Goal: Task Accomplishment & Management: Complete application form

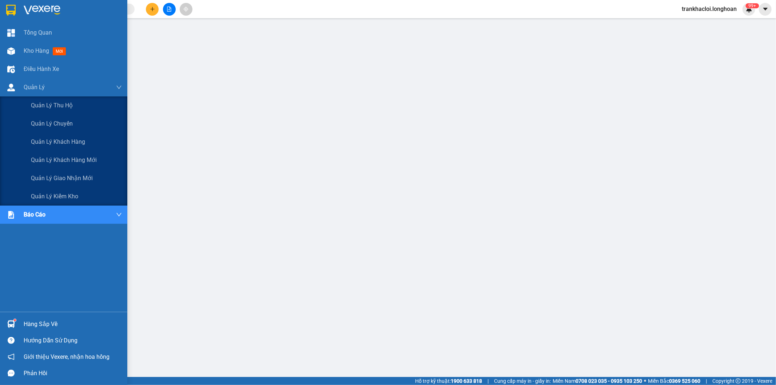
click at [48, 177] on span "Quản lý giao nhận mới" at bounding box center [62, 177] width 62 height 9
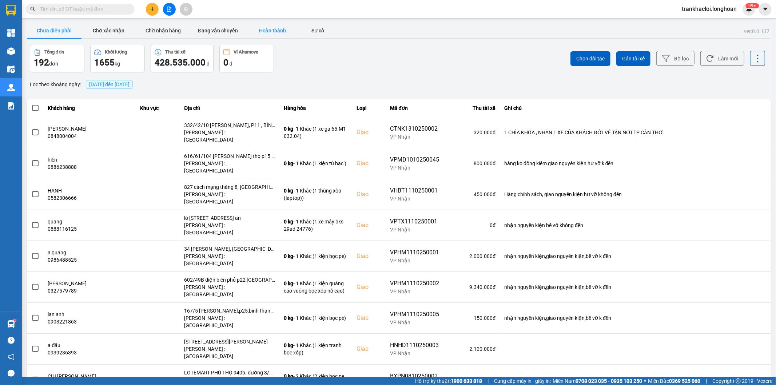
click at [275, 30] on button "Hoàn thành" at bounding box center [272, 30] width 55 height 15
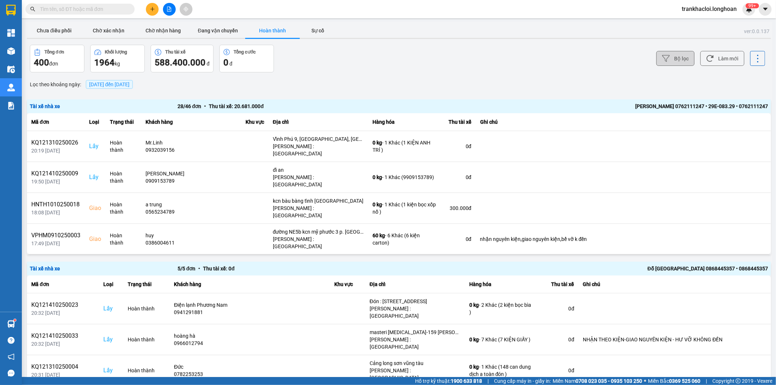
click at [678, 57] on button "Bộ lọc" at bounding box center [675, 58] width 38 height 15
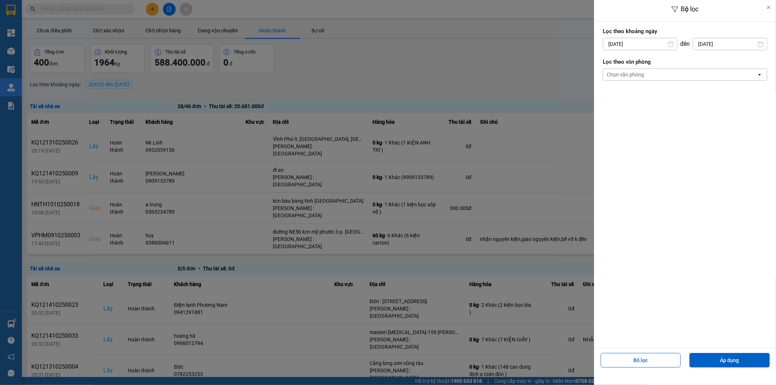
click at [712, 44] on input "[DATE]" at bounding box center [730, 44] width 74 height 12
click at [563, 68] on div at bounding box center [388, 192] width 776 height 385
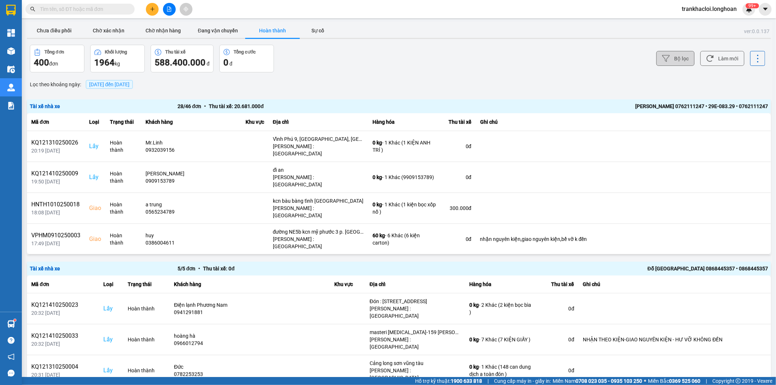
click at [667, 60] on button "Bộ lọc" at bounding box center [675, 58] width 38 height 15
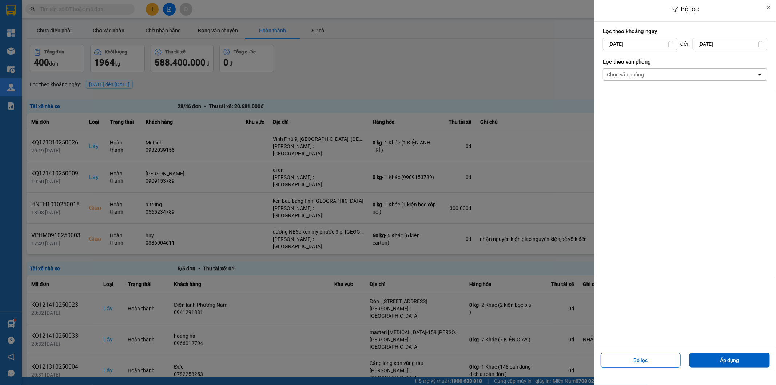
click at [646, 70] on div "Chọn văn phòng" at bounding box center [679, 75] width 153 height 12
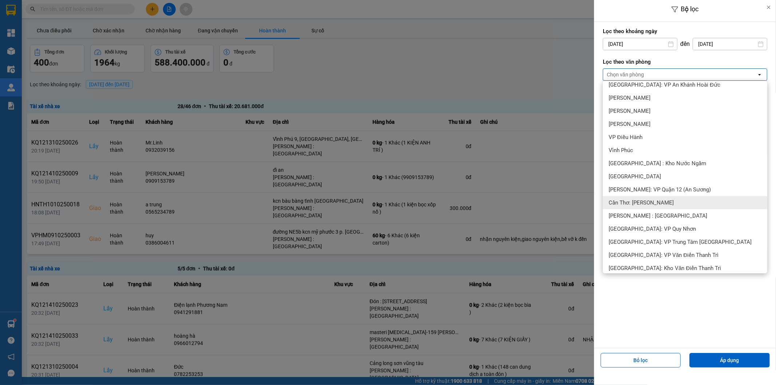
scroll to position [336, 0]
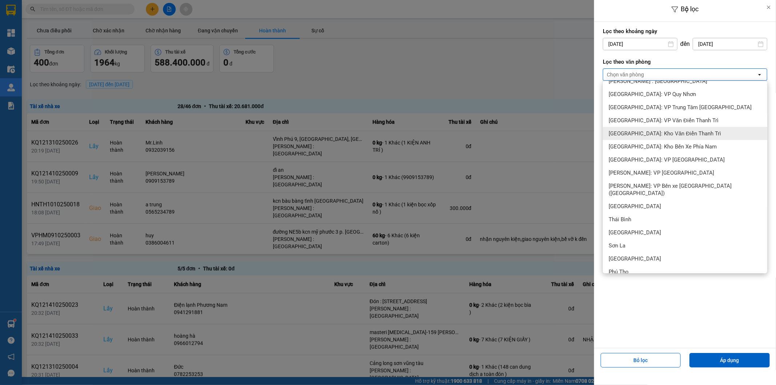
click at [642, 135] on span "[GEOGRAPHIC_DATA]: Kho Văn Điển Thanh Trì" at bounding box center [664, 133] width 112 height 7
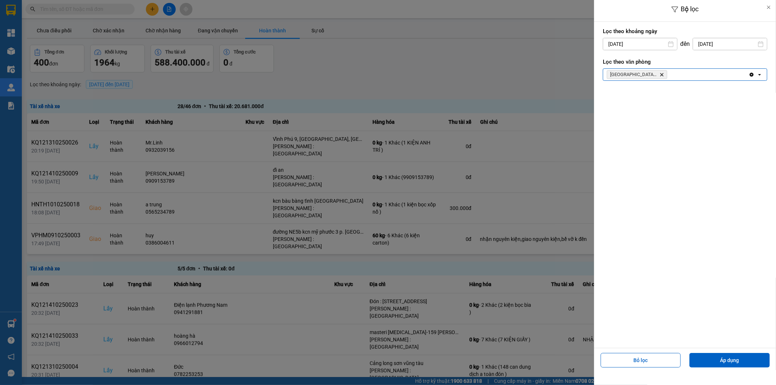
click at [686, 75] on div "Hà Nội: Kho Văn Điển Thanh Trì Delete" at bounding box center [675, 75] width 145 height 12
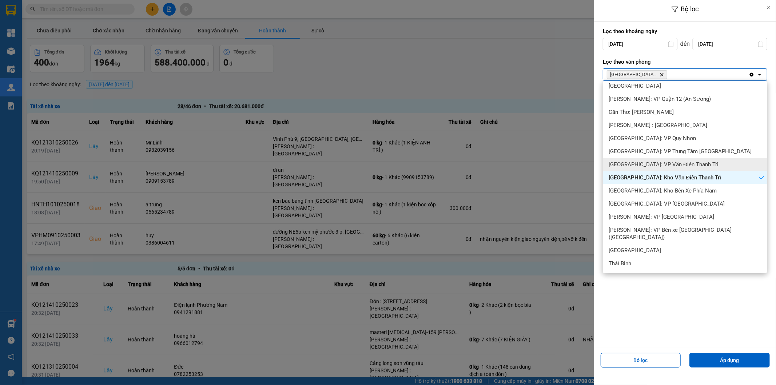
click at [643, 168] on div "[GEOGRAPHIC_DATA]: VP Văn Điển Thanh Trì" at bounding box center [685, 164] width 164 height 13
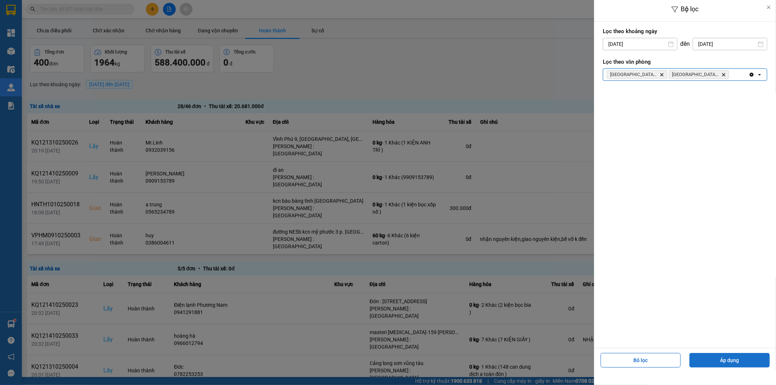
click at [709, 364] on button "Áp dụng" at bounding box center [729, 360] width 80 height 15
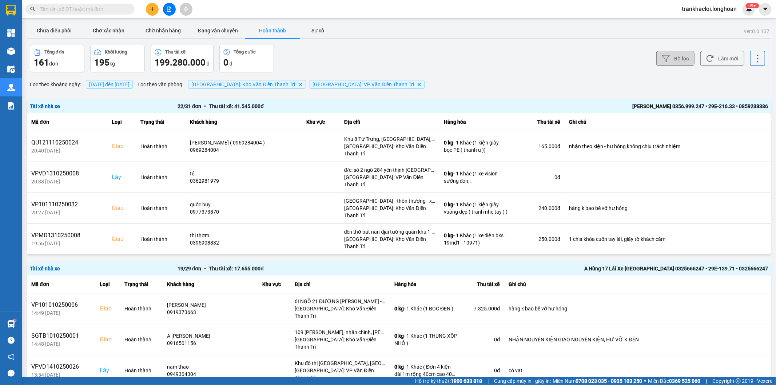
click at [678, 62] on button "Bộ lọc" at bounding box center [675, 58] width 38 height 15
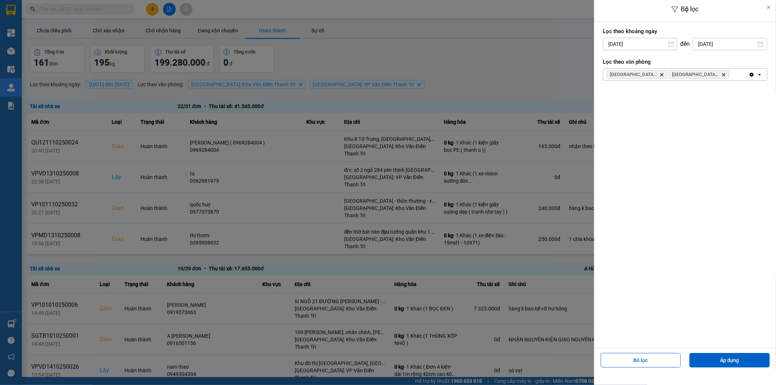
click at [530, 37] on div at bounding box center [388, 192] width 776 height 385
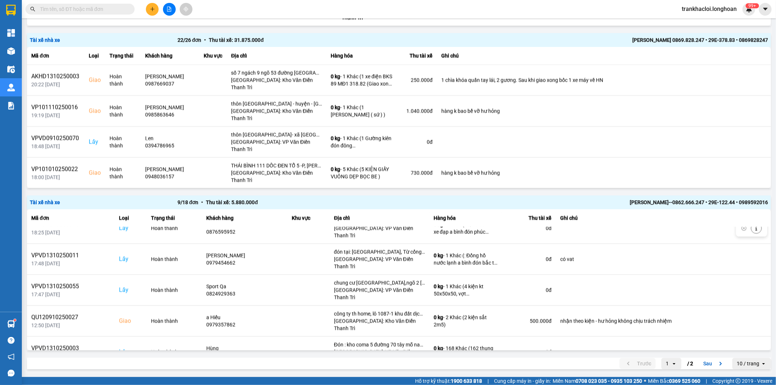
scroll to position [103, 0]
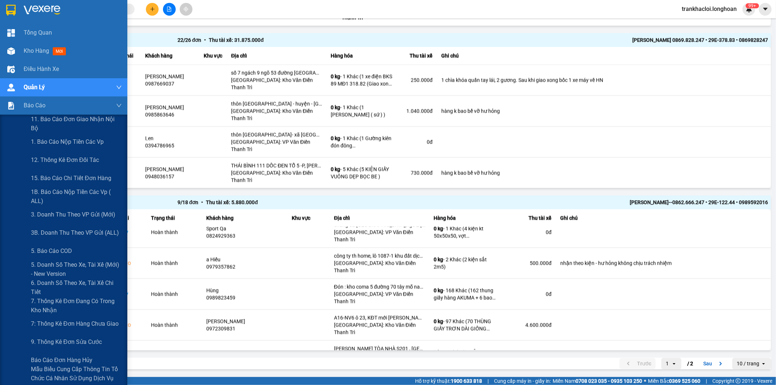
drag, startPoint x: 60, startPoint y: 144, endPoint x: 125, endPoint y: 155, distance: 66.5
click at [62, 144] on span "1. Báo cáo nộp tiền các vp" at bounding box center [67, 141] width 73 height 9
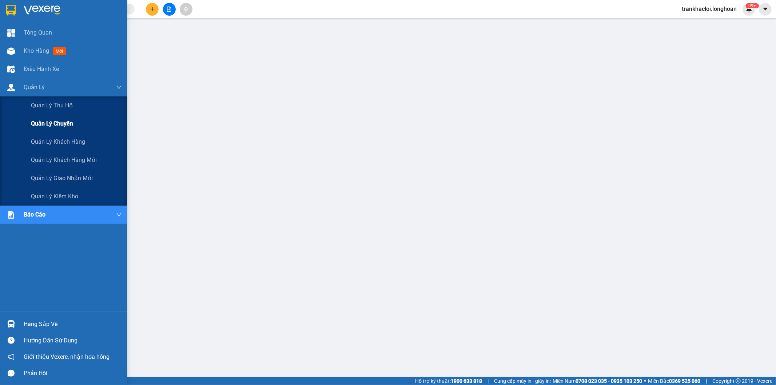
click at [64, 121] on span "Quản lý chuyến" at bounding box center [52, 123] width 42 height 9
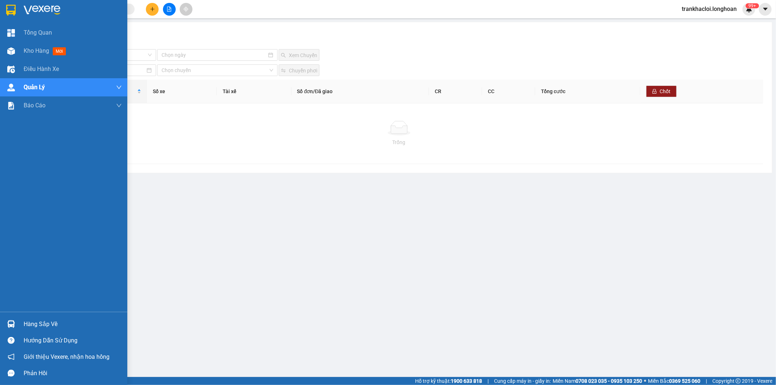
click at [10, 9] on img at bounding box center [10, 10] width 9 height 11
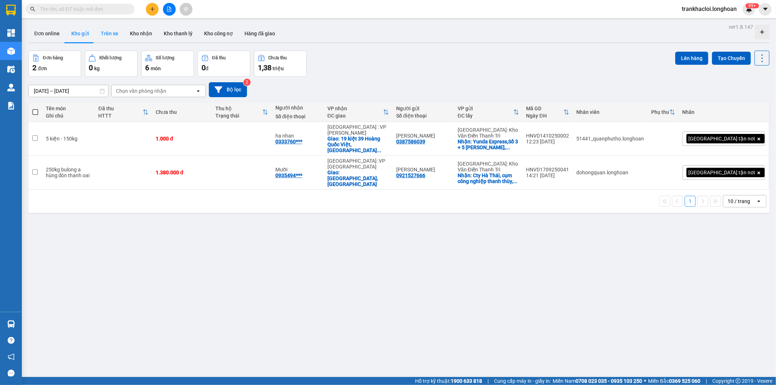
click at [106, 34] on button "Trên xe" at bounding box center [109, 33] width 29 height 17
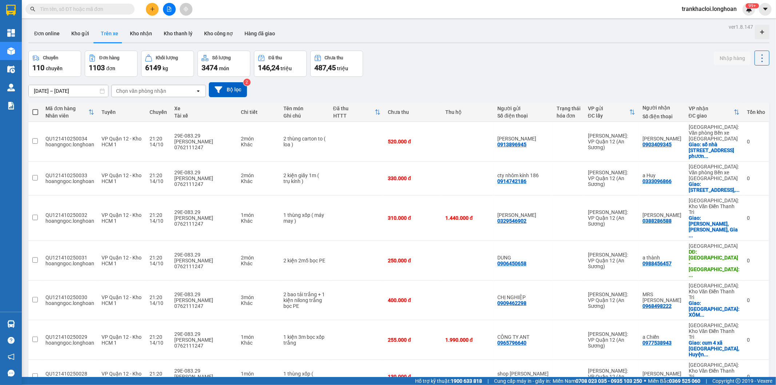
click at [150, 92] on div "Chọn văn phòng nhận" at bounding box center [141, 90] width 50 height 7
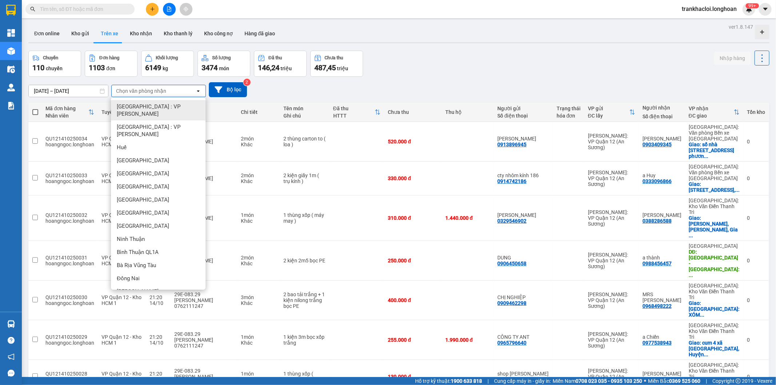
click at [169, 92] on div "Chọn văn phòng nhận" at bounding box center [154, 91] width 84 height 12
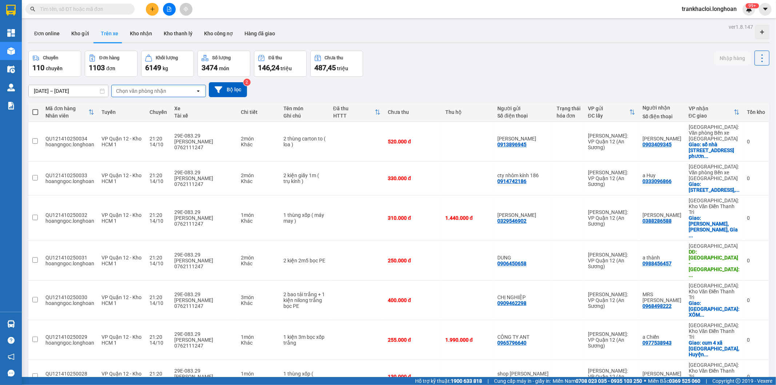
click at [179, 90] on div "Chọn văn phòng nhận" at bounding box center [154, 91] width 84 height 12
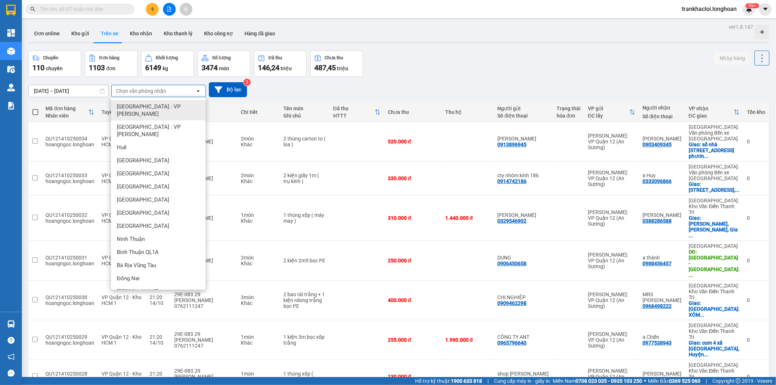
click at [179, 90] on div "Chọn văn phòng nhận" at bounding box center [154, 91] width 84 height 12
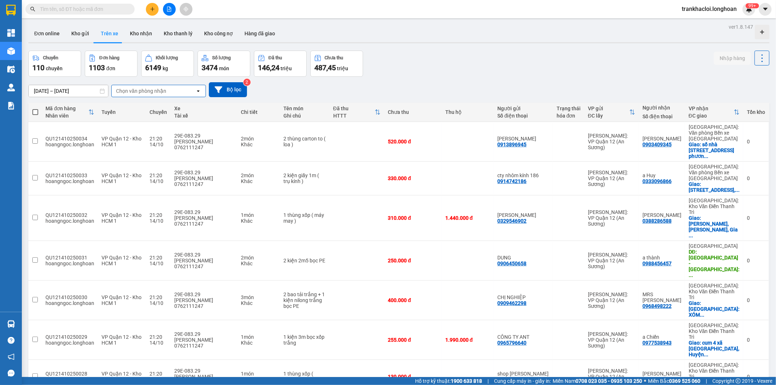
click at [329, 90] on div "[DATE] – [DATE] Press the down arrow key to interact with the calendar and sele…" at bounding box center [398, 89] width 741 height 15
click at [407, 82] on div "[DATE] – [DATE] Press the down arrow key to interact with the calendar and sele…" at bounding box center [398, 89] width 741 height 15
click at [427, 60] on div "Chuyến 110 chuyến Đơn hàng 1103 đơn Khối lượng 6149 kg Số lượng 3474 món Đã thu…" at bounding box center [398, 64] width 741 height 26
click at [462, 69] on div "Chuyến 110 chuyến Đơn hàng 1103 đơn Khối lượng 6149 kg Số lượng 3474 món Đã thu…" at bounding box center [398, 64] width 741 height 26
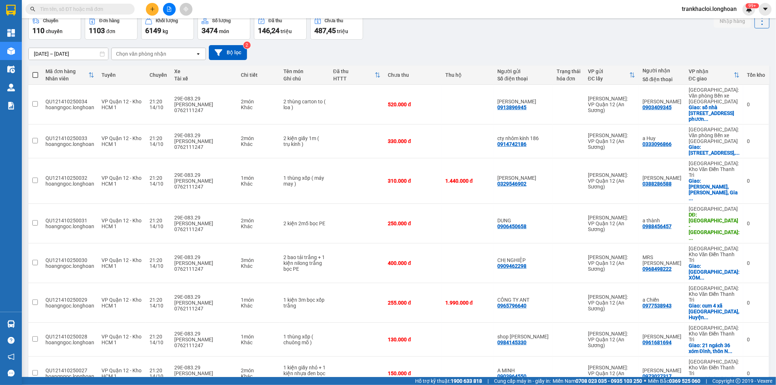
scroll to position [61, 0]
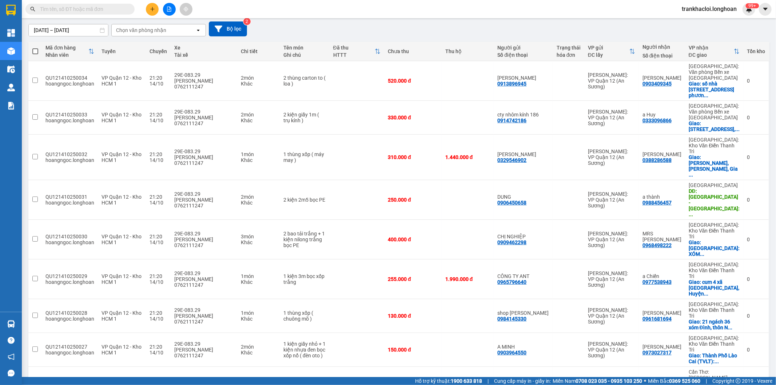
click at [735, 341] on span "100 / trang" at bounding box center [735, 343] width 26 height 7
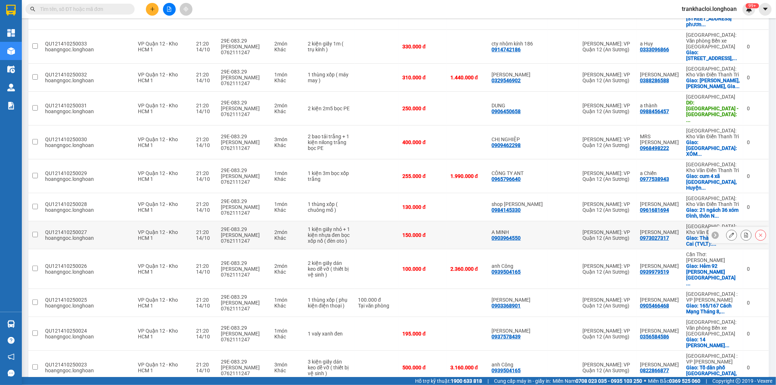
scroll to position [0, 0]
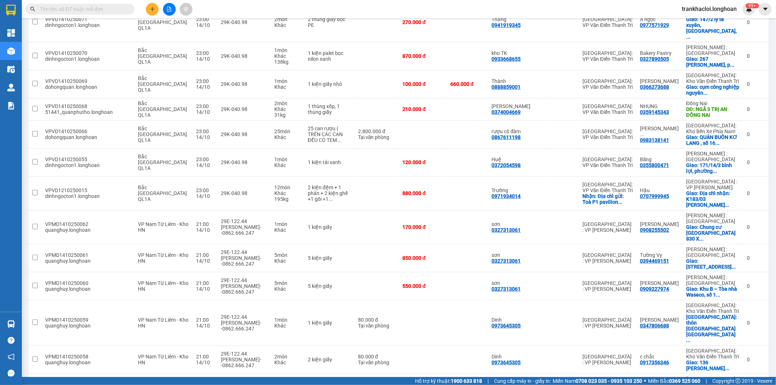
checkbox input "false"
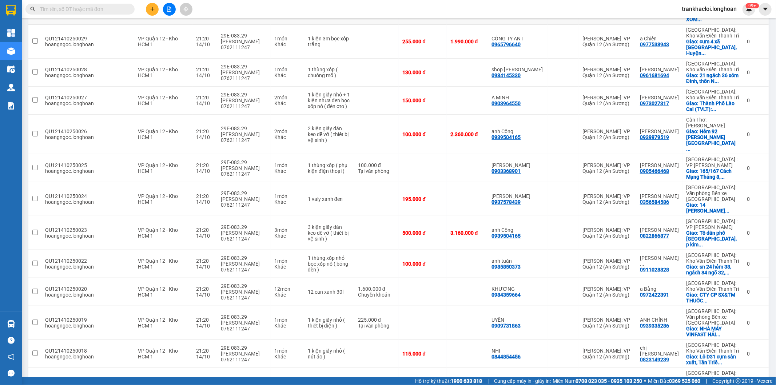
scroll to position [0, 0]
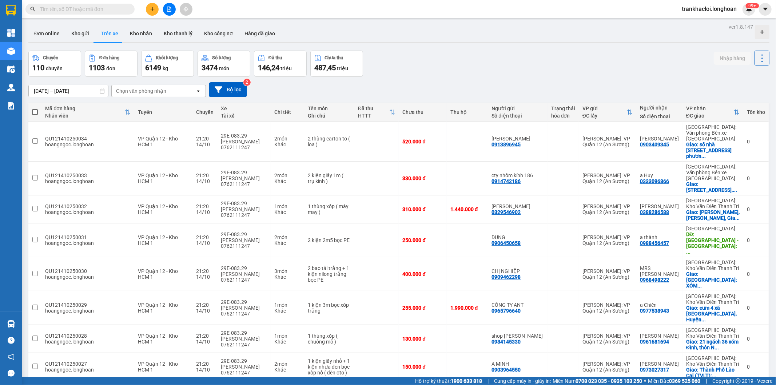
click at [411, 75] on div "Chuyến 110 chuyến Đơn hàng 1103 đơn Khối lượng 6149 kg Số lượng 3474 món Đã thu…" at bounding box center [398, 64] width 741 height 26
click at [153, 90] on div "Chọn văn phòng nhận" at bounding box center [141, 90] width 50 height 7
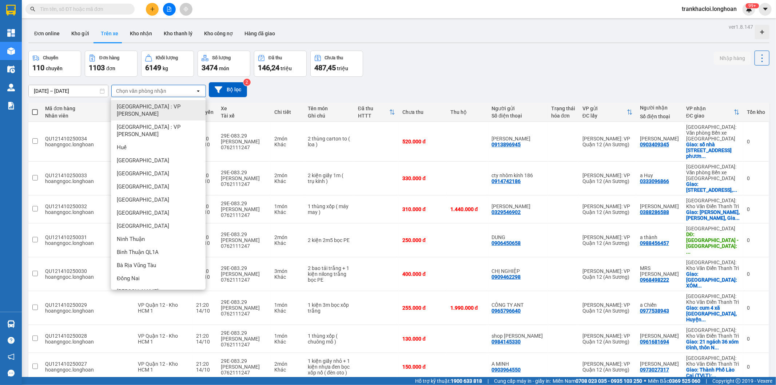
click at [159, 92] on div "Chọn văn phòng nhận" at bounding box center [141, 90] width 50 height 7
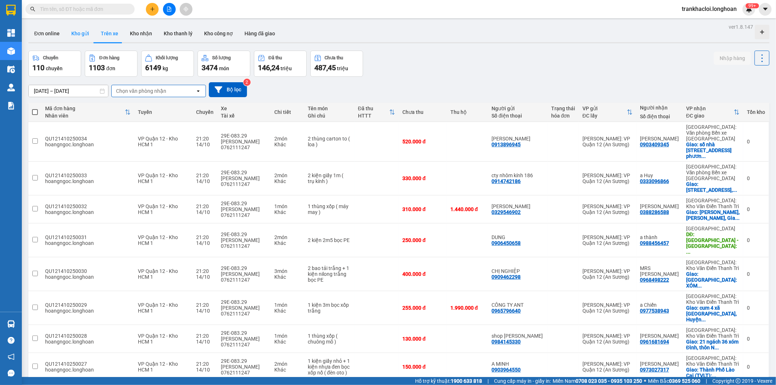
click at [83, 32] on button "Kho gửi" at bounding box center [79, 33] width 29 height 17
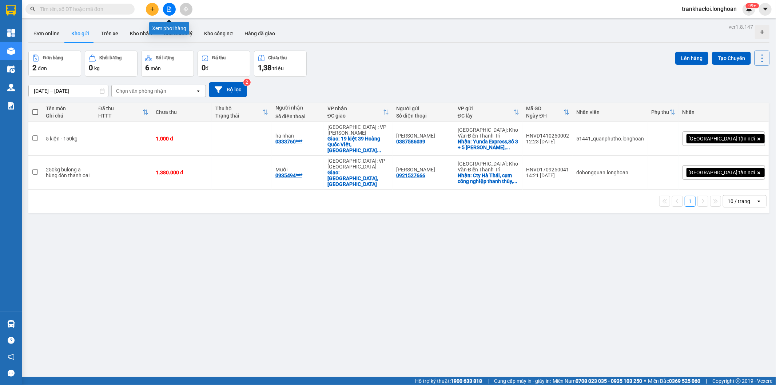
click at [172, 9] on button at bounding box center [169, 9] width 13 height 13
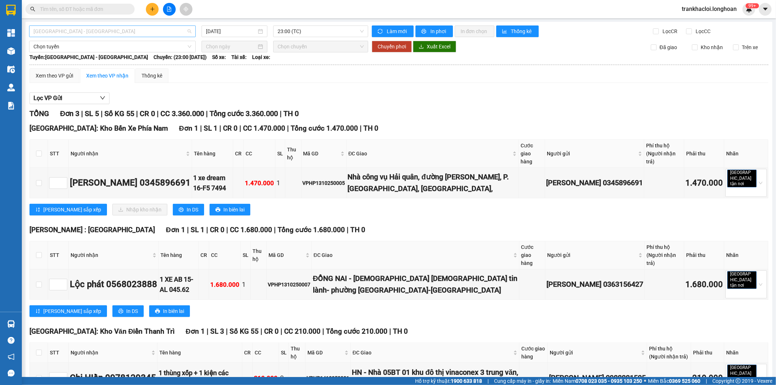
click at [116, 31] on span "[GEOGRAPHIC_DATA] - [GEOGRAPHIC_DATA]" at bounding box center [112, 31] width 158 height 11
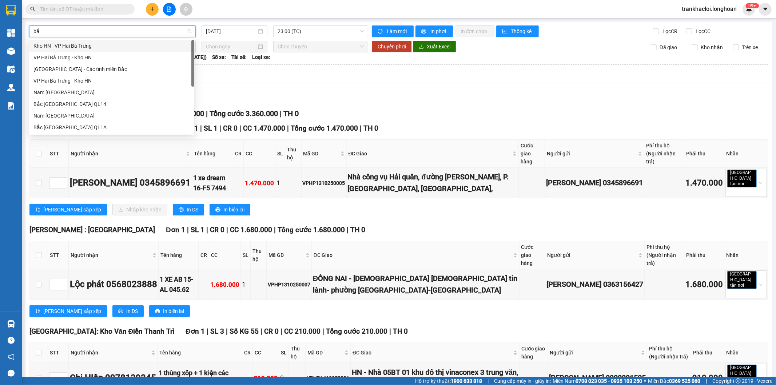
type input "bắc"
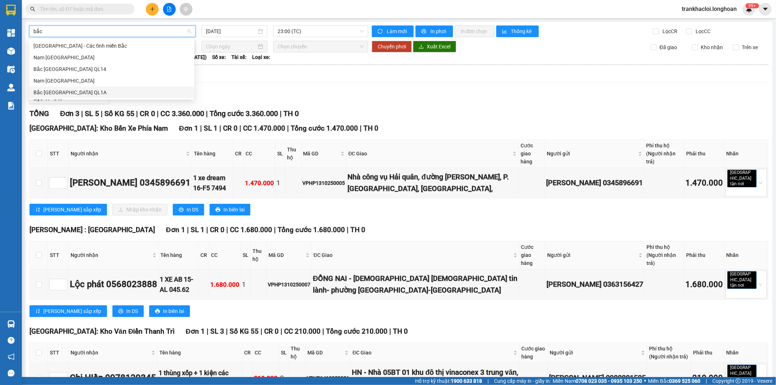
click at [77, 94] on div "Bắc [GEOGRAPHIC_DATA] QL1A" at bounding box center [111, 92] width 156 height 8
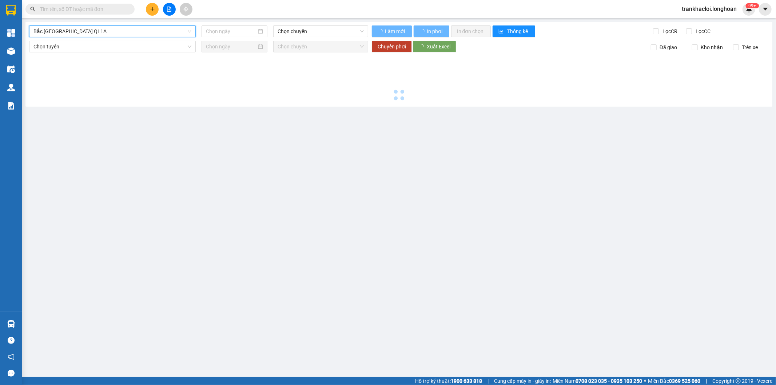
type input "[DATE]"
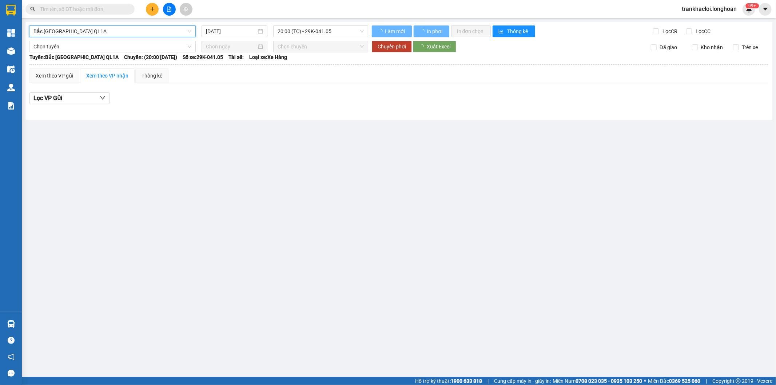
click at [255, 89] on div "Lọc VP Gửi" at bounding box center [398, 100] width 739 height 23
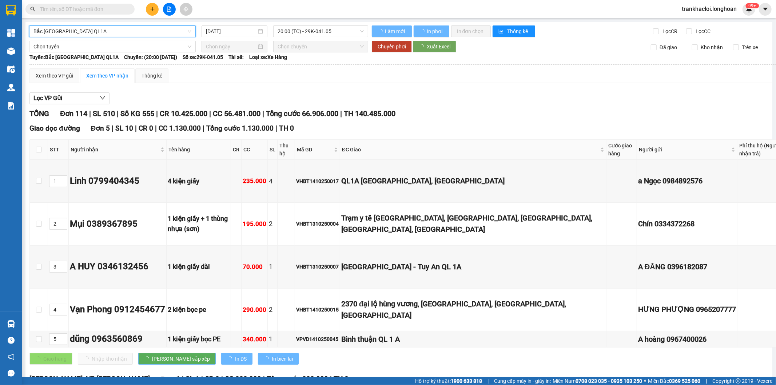
click at [259, 92] on div "Lọc VP Gửi" at bounding box center [445, 98] width 833 height 12
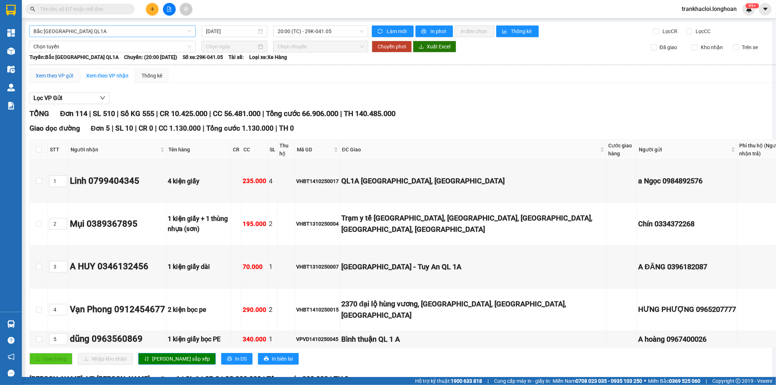
click at [67, 77] on div "Xem theo VP gửi" at bounding box center [54, 76] width 37 height 8
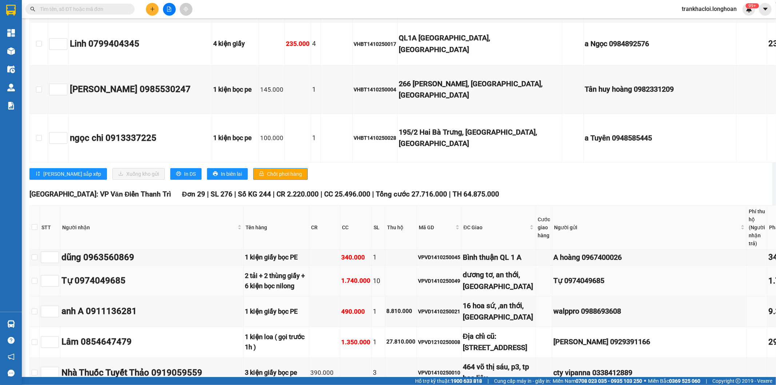
scroll to position [2289, 0]
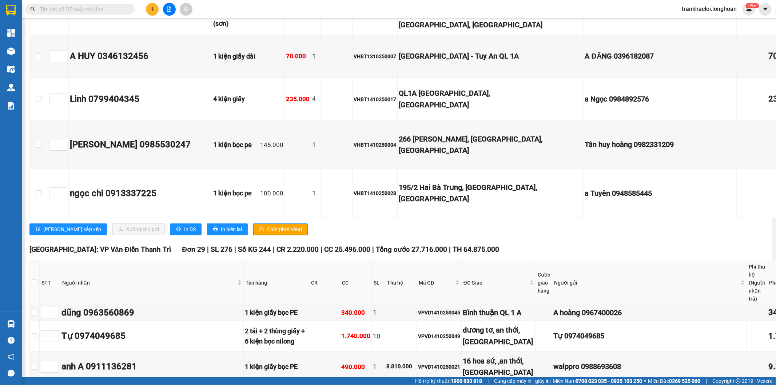
click at [106, 6] on input "text" at bounding box center [83, 9] width 86 height 8
paste input "KQ121010250013"
type input "KQ121010250013"
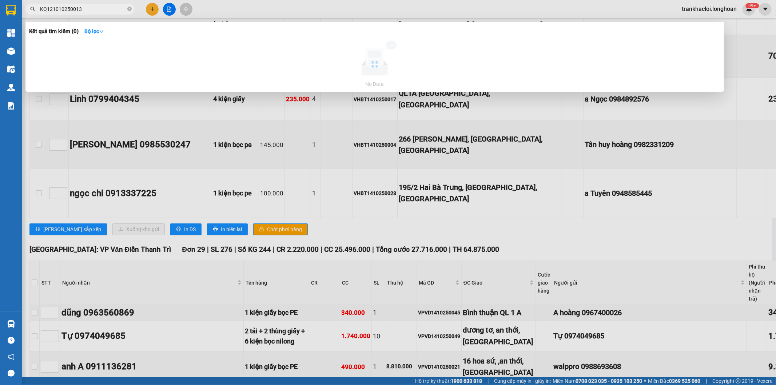
click at [100, 9] on input "KQ121010250013" at bounding box center [83, 9] width 86 height 8
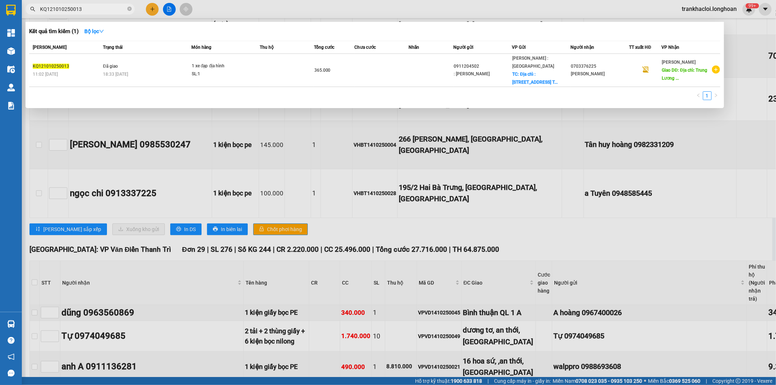
click at [100, 9] on input "KQ121010250013" at bounding box center [83, 9] width 86 height 8
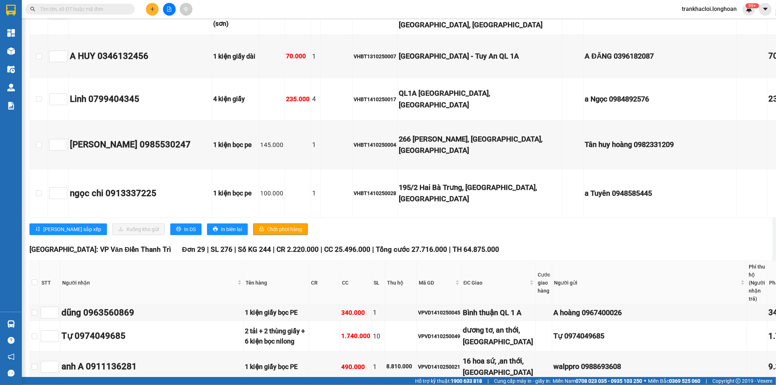
click at [119, 9] on input "text" at bounding box center [83, 9] width 86 height 8
paste input "0982557163"
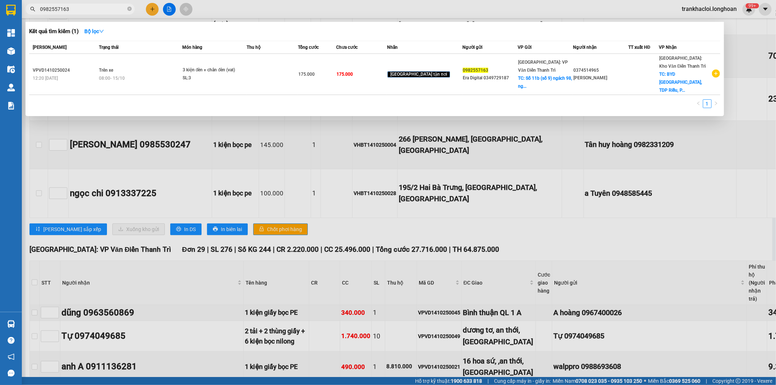
type input "0982557163"
click at [756, 118] on div at bounding box center [388, 192] width 776 height 385
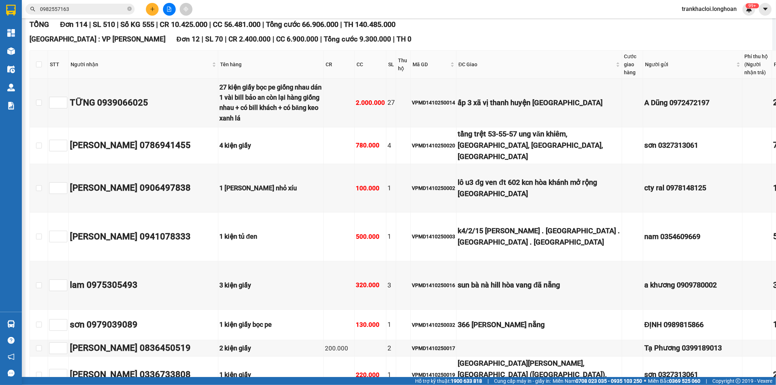
scroll to position [0, 0]
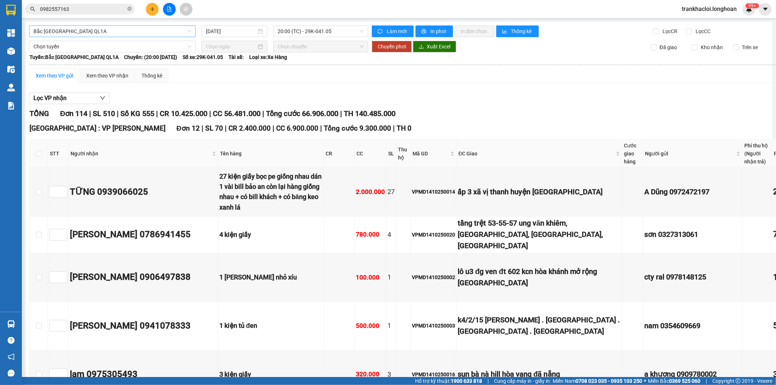
click at [287, 80] on div "Xem theo VP gửi Xem theo VP nhận Thống kê" at bounding box center [442, 75] width 826 height 15
click at [500, 113] on div "TỔNG Đơn 114 | SL 510 | Số KG 555 | CR 10.425.000 | CC 56.481.000 | Tổng cước 6…" at bounding box center [442, 113] width 826 height 11
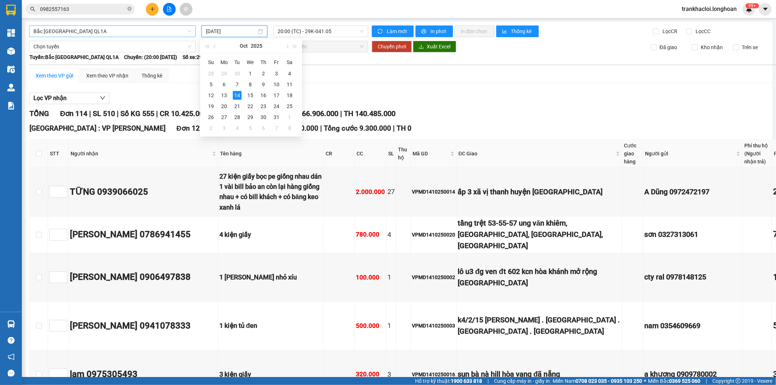
click at [228, 30] on input "[DATE]" at bounding box center [231, 31] width 51 height 8
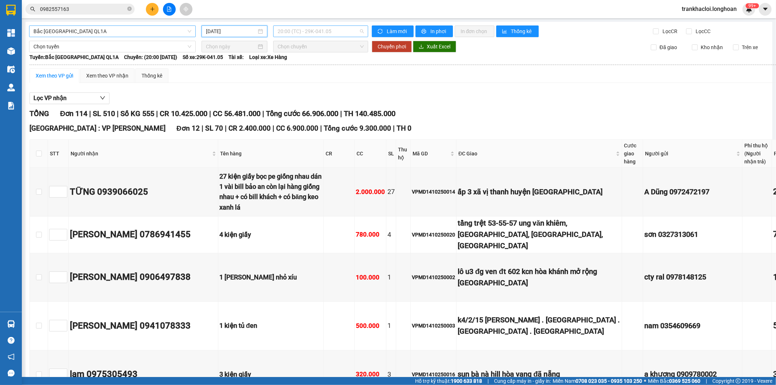
click at [304, 28] on span "20:00 (TC) - 29K-041.05" at bounding box center [320, 31] width 86 height 11
click at [308, 68] on div "23:00 (TC) - 29K-040.98" at bounding box center [304, 69] width 57 height 8
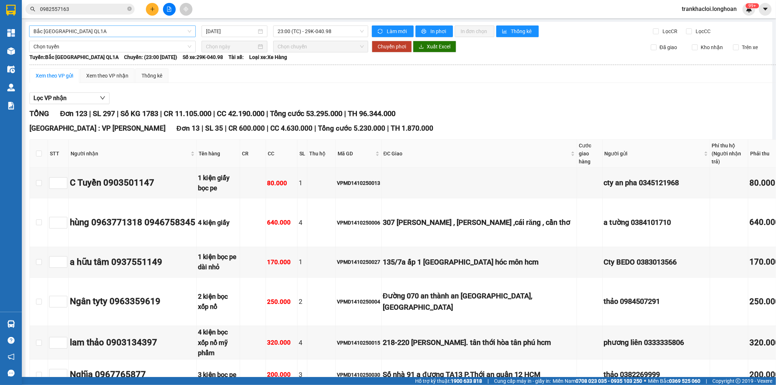
click at [568, 66] on th at bounding box center [430, 64] width 803 height 7
click at [130, 8] on icon "close-circle" at bounding box center [129, 9] width 4 height 4
click at [97, 96] on button "Lọc VP nhận" at bounding box center [69, 98] width 80 height 12
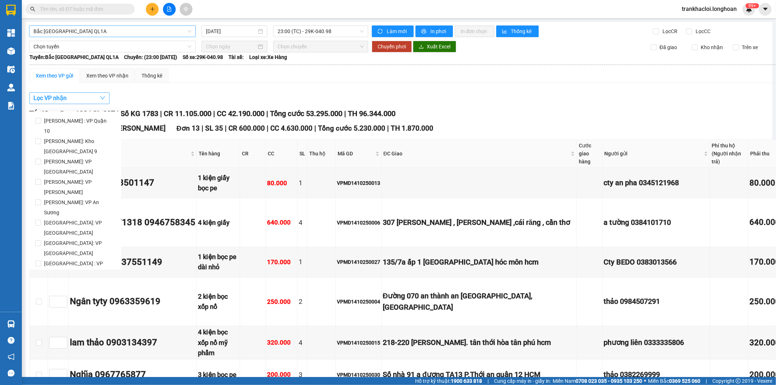
click at [97, 96] on button "Lọc VP nhận" at bounding box center [69, 98] width 80 height 12
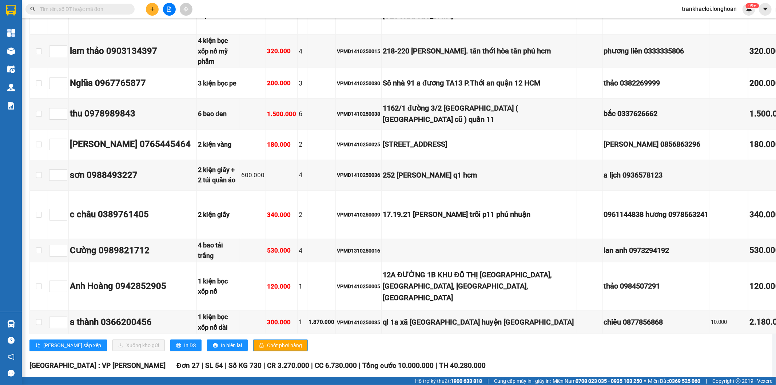
scroll to position [101, 0]
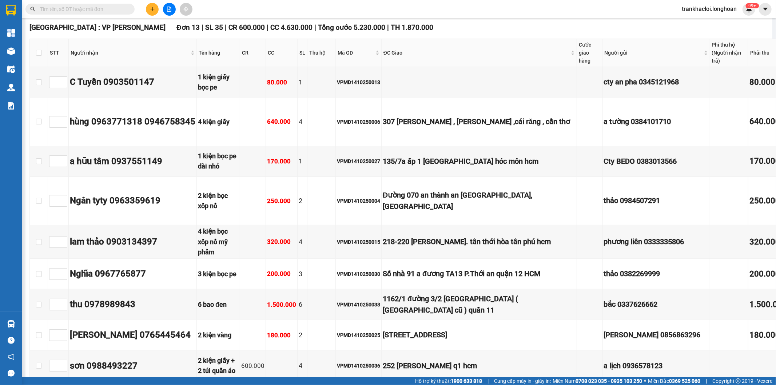
click at [101, 8] on input "text" at bounding box center [83, 9] width 86 height 8
paste input "0982557163"
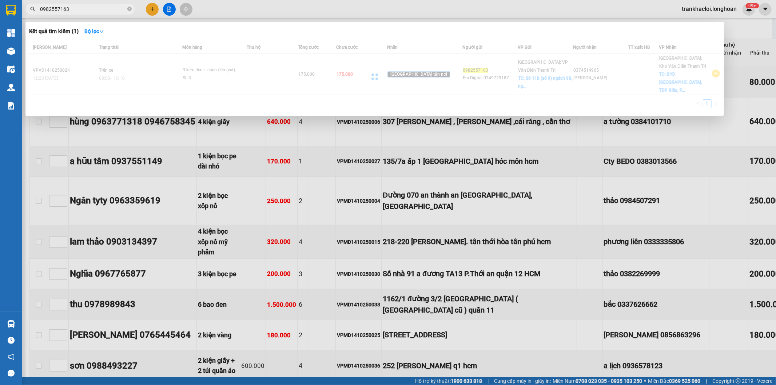
type input "0982557163"
click at [132, 67] on div at bounding box center [374, 77] width 691 height 72
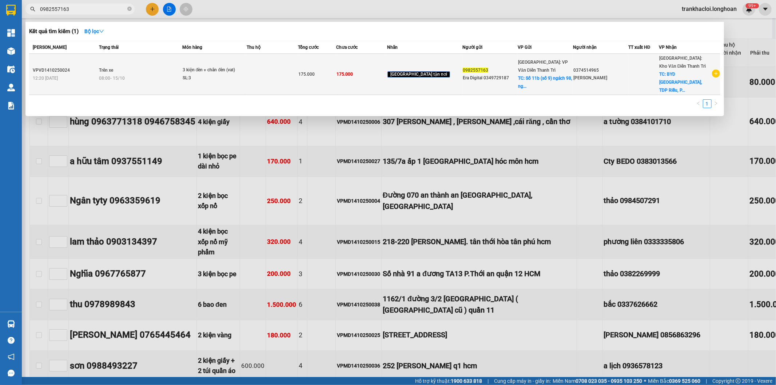
click at [178, 62] on td "Trên xe 08:00 [DATE]" at bounding box center [139, 74] width 85 height 41
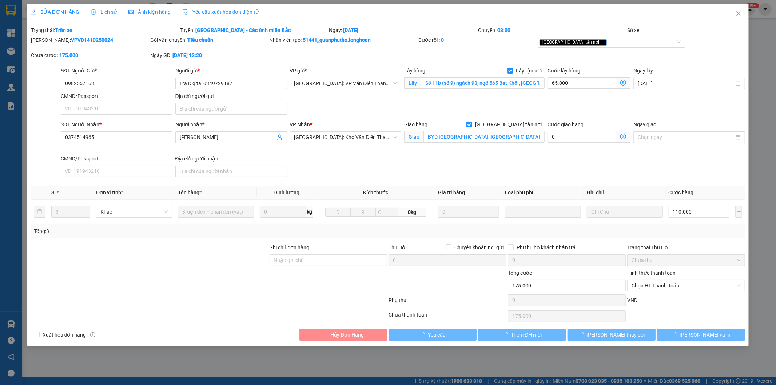
type input "0982557163"
type input "Era Digital 0349729187"
checkbox input "true"
type input "Số 11b (số 9) ngách 98, ngõ 565 Bát Khối, [GEOGRAPHIC_DATA], [GEOGRAPHIC_DATA]"
type input "0374514965"
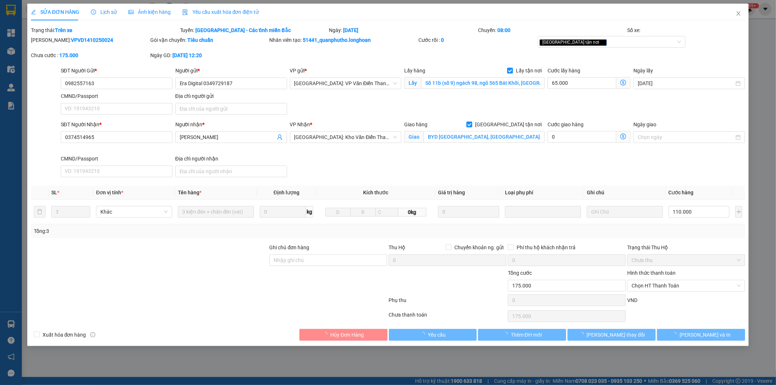
type input "[PERSON_NAME]"
checkbox input "true"
type input "BYD [GEOGRAPHIC_DATA], [GEOGRAPHIC_DATA], [GEOGRAPHIC_DATA], tỉnh [GEOGRAPHIC_D…"
type input "0"
type input "175.000"
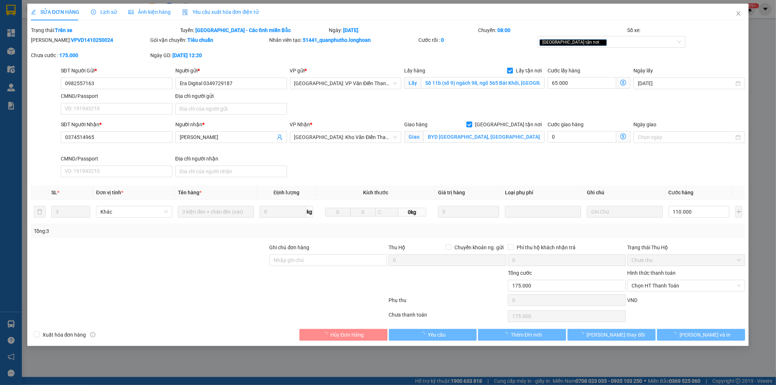
type input "175.000"
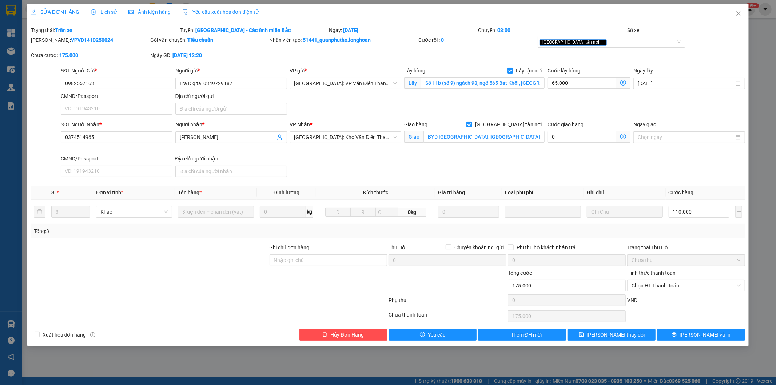
click at [107, 12] on span "Lịch sử" at bounding box center [104, 12] width 26 height 6
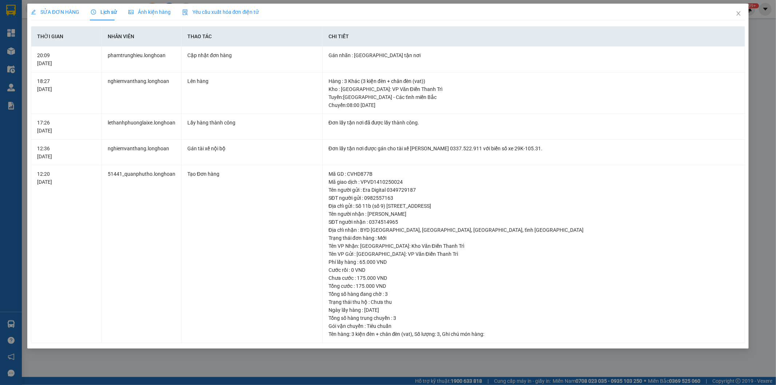
click at [64, 13] on span "SỬA ĐƠN HÀNG" at bounding box center [55, 12] width 48 height 6
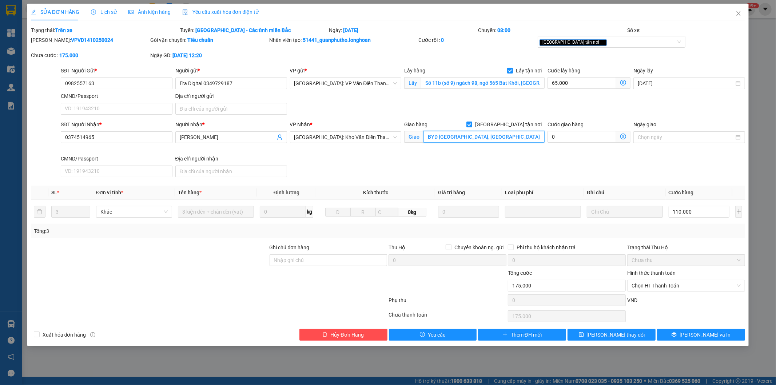
click at [497, 137] on input "BYD [GEOGRAPHIC_DATA], [GEOGRAPHIC_DATA], [GEOGRAPHIC_DATA], tỉnh [GEOGRAPHIC_D…" at bounding box center [483, 137] width 121 height 12
click at [107, 11] on span "Lịch sử" at bounding box center [104, 12] width 26 height 6
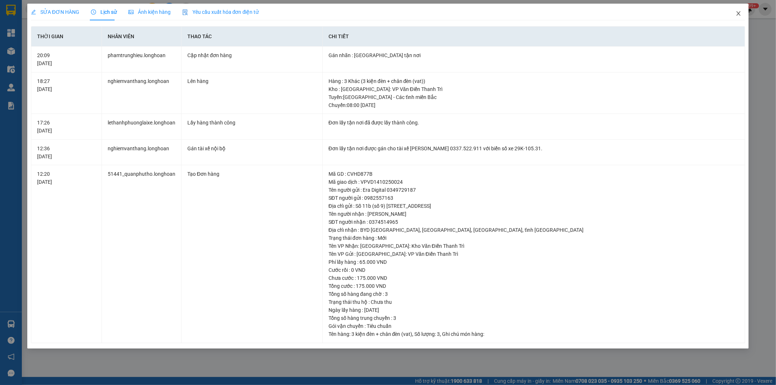
click at [736, 12] on icon "close" at bounding box center [738, 14] width 6 height 6
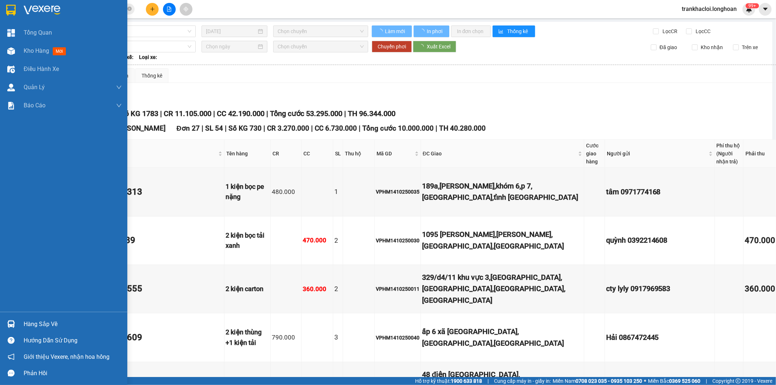
click at [245, 77] on div "Xem theo VP gửi Xem theo VP nhận Thống kê" at bounding box center [430, 75] width 803 height 15
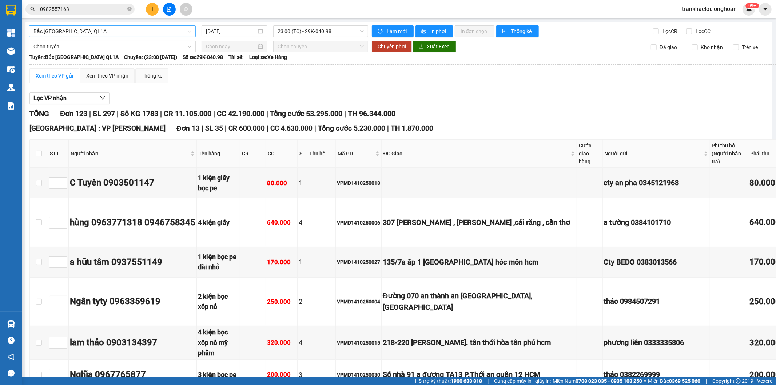
click at [176, 33] on span "Bắc [GEOGRAPHIC_DATA] QL1A" at bounding box center [112, 31] width 158 height 11
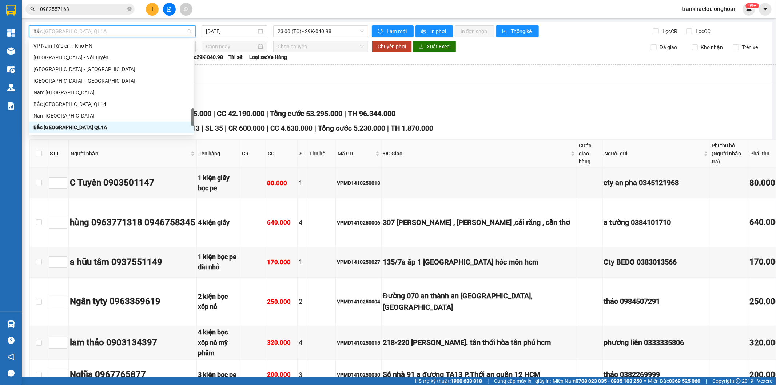
scroll to position [116, 0]
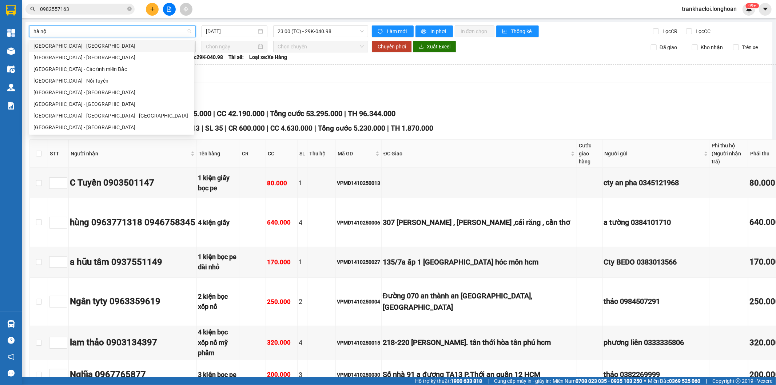
type input "[GEOGRAPHIC_DATA]"
click at [132, 70] on div "[GEOGRAPHIC_DATA] - Các tỉnh miền Bắc" at bounding box center [111, 69] width 156 height 8
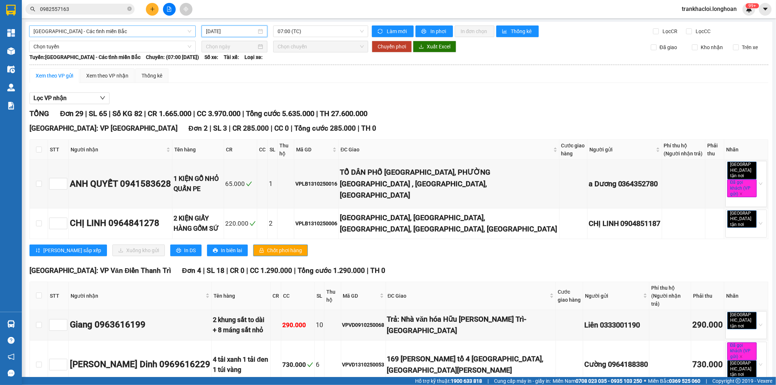
click at [233, 33] on input "[DATE]" at bounding box center [231, 31] width 51 height 8
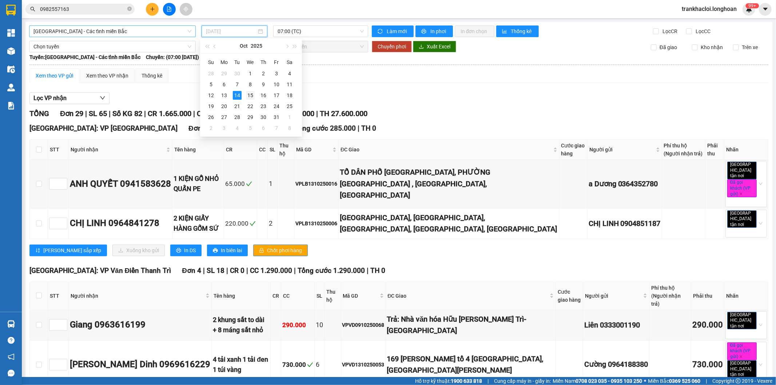
click at [249, 95] on div "15" at bounding box center [250, 95] width 9 height 9
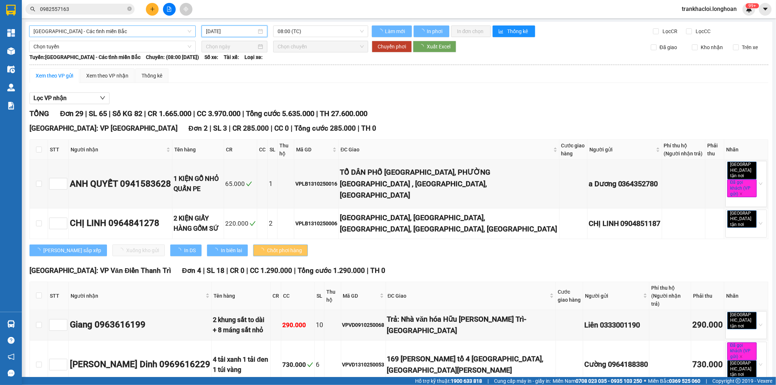
type input "[DATE]"
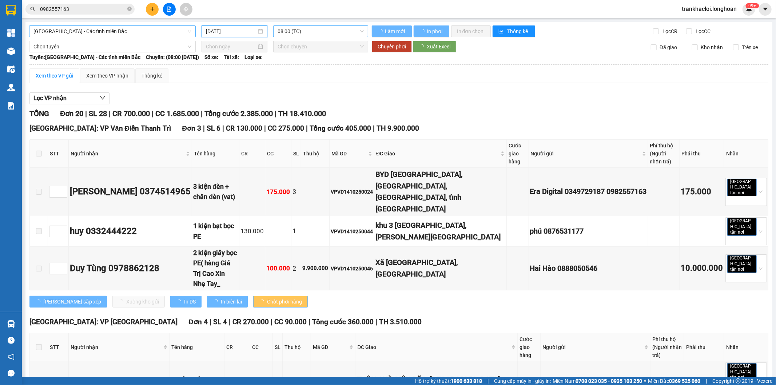
click at [308, 32] on span "08:00 (TC)" at bounding box center [320, 31] width 86 height 11
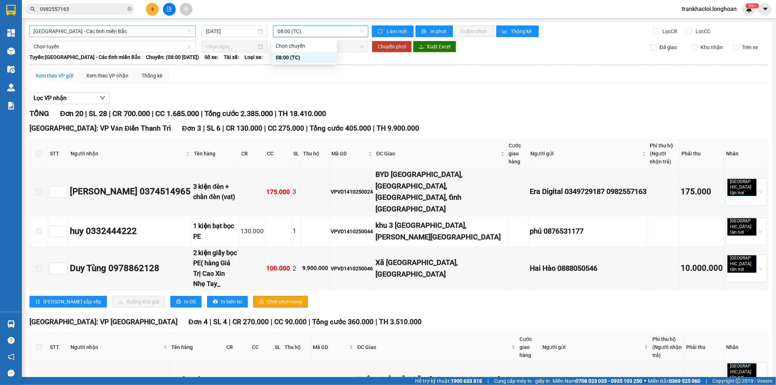
click at [308, 32] on span "08:00 (TC)" at bounding box center [320, 31] width 86 height 11
click at [40, 189] on span at bounding box center [39, 192] width 6 height 6
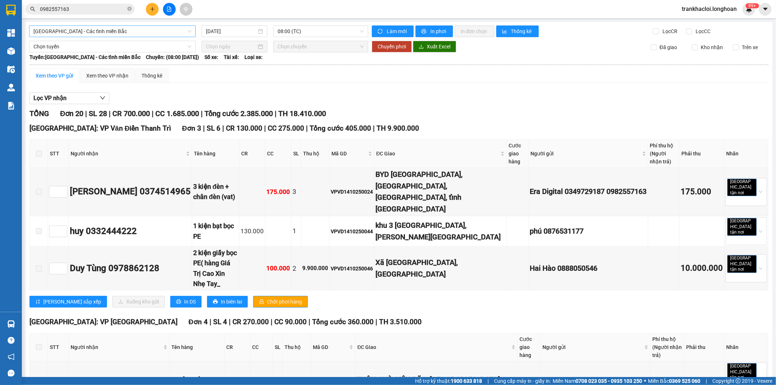
click at [41, 125] on span "[GEOGRAPHIC_DATA]: VP Văn Điển Thanh Trì" at bounding box center [99, 128] width 141 height 8
drag, startPoint x: 41, startPoint y: 125, endPoint x: 66, endPoint y: 121, distance: 25.4
click at [43, 125] on span "[GEOGRAPHIC_DATA]: VP Văn Điển Thanh Trì" at bounding box center [99, 128] width 141 height 8
click at [86, 132] on span "[GEOGRAPHIC_DATA]: VP Văn Điển Thanh Trì" at bounding box center [99, 128] width 141 height 8
drag, startPoint x: 302, startPoint y: 187, endPoint x: 261, endPoint y: 187, distance: 41.5
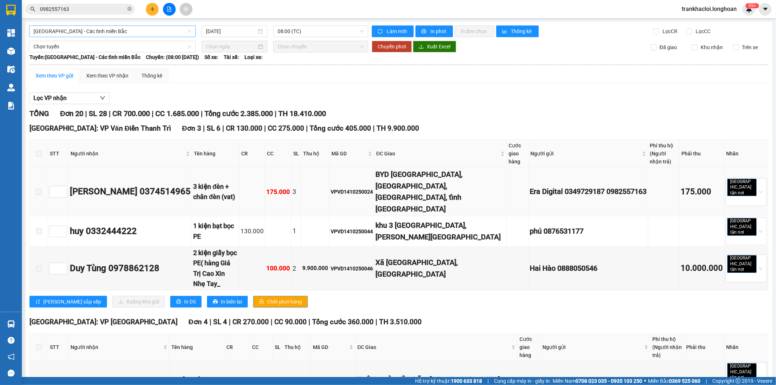
click at [302, 187] on td at bounding box center [315, 192] width 28 height 48
drag, startPoint x: 261, startPoint y: 187, endPoint x: 197, endPoint y: 188, distance: 63.3
click at [256, 187] on td at bounding box center [252, 192] width 26 height 48
drag, startPoint x: 197, startPoint y: 188, endPoint x: 123, endPoint y: 189, distance: 74.6
click at [197, 188] on div "3 kiện đèn + chân đèn (vat)" at bounding box center [215, 191] width 45 height 21
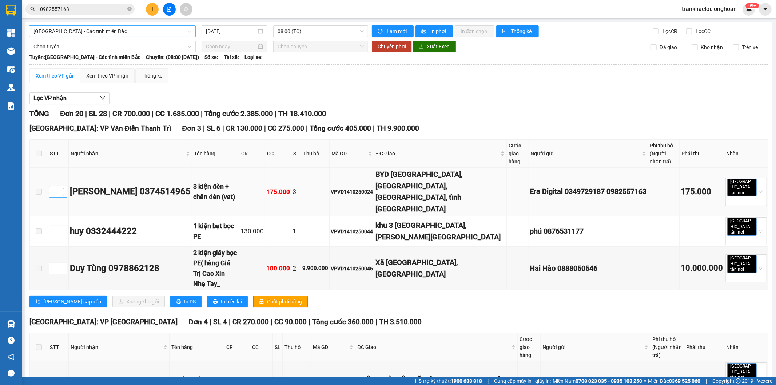
drag, startPoint x: 45, startPoint y: 187, endPoint x: 56, endPoint y: 184, distance: 10.8
click at [46, 186] on td at bounding box center [39, 192] width 18 height 48
click at [57, 186] on input at bounding box center [57, 191] width 17 height 11
click at [39, 189] on span at bounding box center [39, 192] width 6 height 6
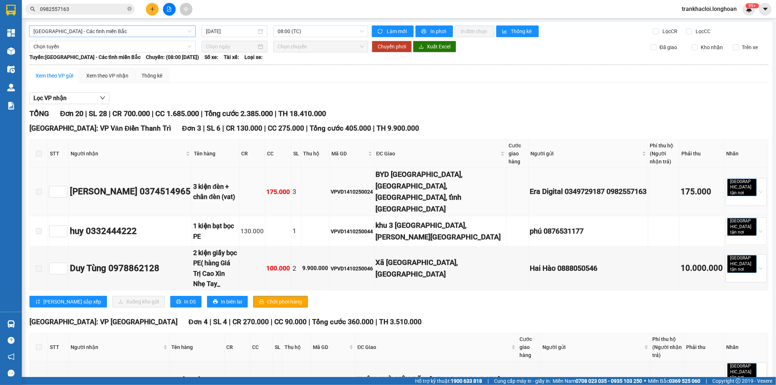
click at [39, 189] on span at bounding box center [39, 192] width 6 height 6
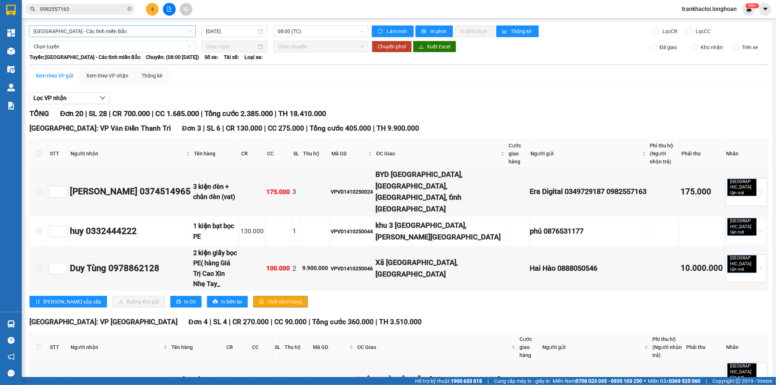
click at [405, 108] on div "TỔNG Đơn 20 | SL 28 | CR 700.000 | CC 1.685.000 | Tổng cước 2.385.000 | TH 18.4…" at bounding box center [398, 113] width 739 height 11
click at [97, 96] on button "Lọc VP nhận" at bounding box center [69, 98] width 80 height 12
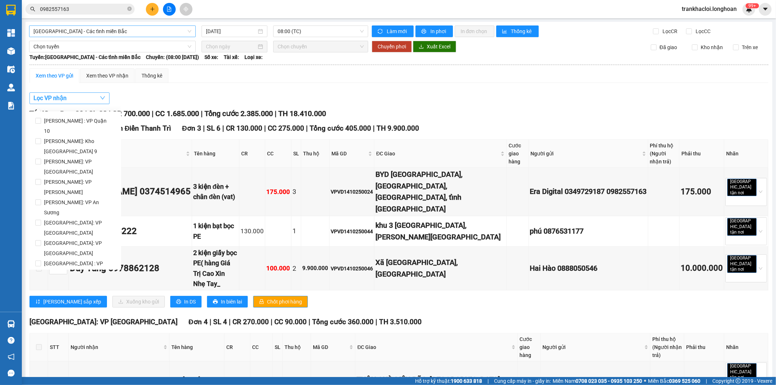
click at [100, 96] on icon "down" at bounding box center [103, 98] width 6 height 6
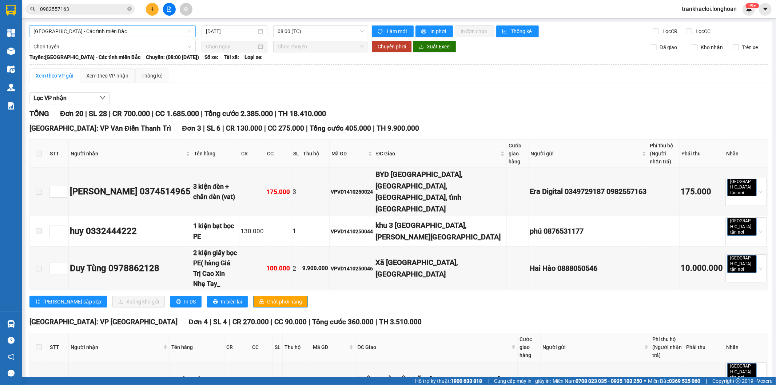
click at [467, 103] on div "Lọc VP nhận" at bounding box center [398, 98] width 739 height 12
click at [462, 114] on div "TỔNG Đơn 20 | SL 28 | CR 700.000 | CC 1.685.000 | Tổng cước 2.385.000 | TH 18.4…" at bounding box center [398, 113] width 739 height 11
click at [463, 113] on div "TỔNG Đơn 20 | SL 28 | CR 700.000 | CC 1.685.000 | Tổng cước 2.385.000 | TH 18.4…" at bounding box center [398, 113] width 739 height 11
click at [92, 11] on input "0982557163" at bounding box center [83, 9] width 86 height 8
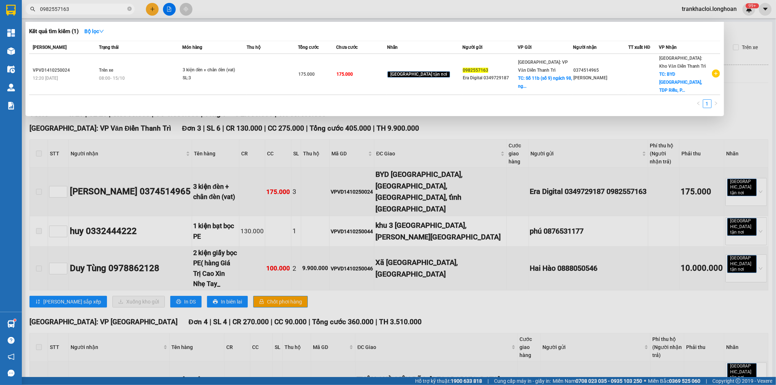
click at [92, 11] on input "0982557163" at bounding box center [83, 9] width 86 height 8
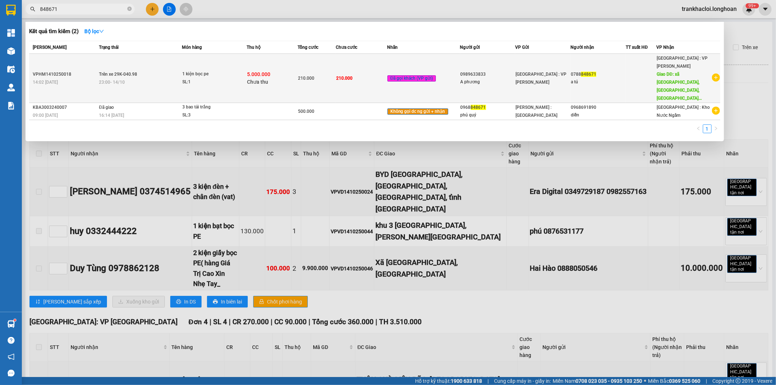
type input "848671"
click at [223, 83] on td "1 kiện bọc pe SL: 1" at bounding box center [214, 78] width 65 height 49
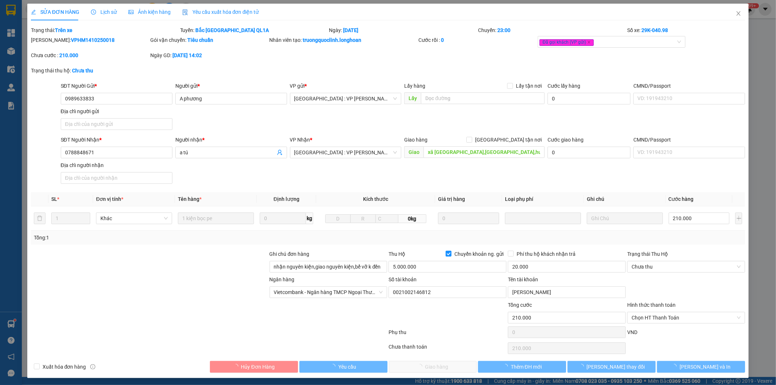
type input "0989633833"
type input "A phương"
type input "0788848671"
type input "a tú"
type input "xã [GEOGRAPHIC_DATA],[GEOGRAPHIC_DATA],huyện [GEOGRAPHIC_DATA]-[GEOGRAPHIC_DATA…"
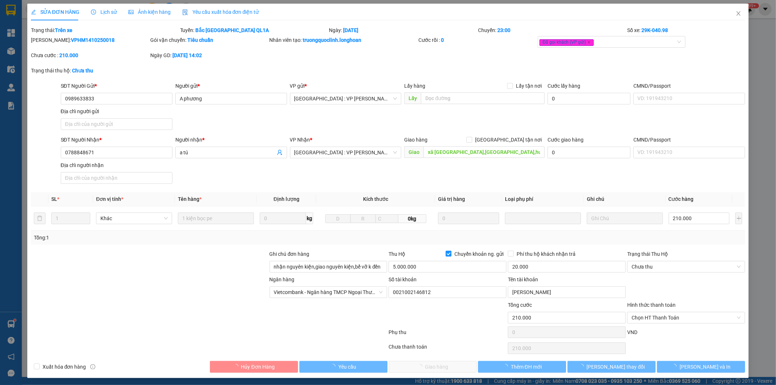
type input "nhận nguyên kiện,giao nguyên kiện,bể vỡ k đền"
type input "210.000"
click at [107, 11] on span "Lịch sử" at bounding box center [104, 12] width 26 height 6
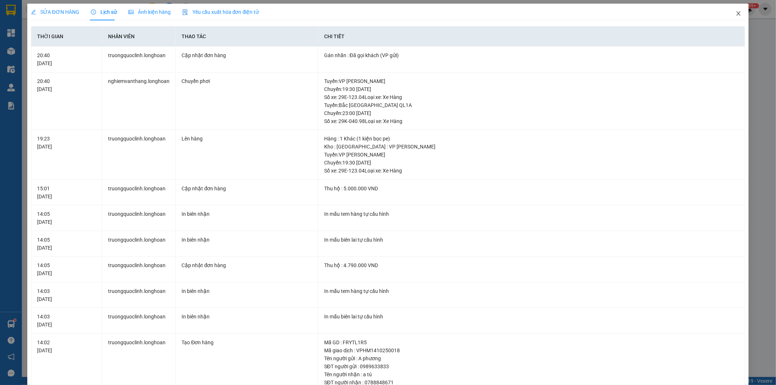
click at [735, 15] on icon "close" at bounding box center [738, 14] width 6 height 6
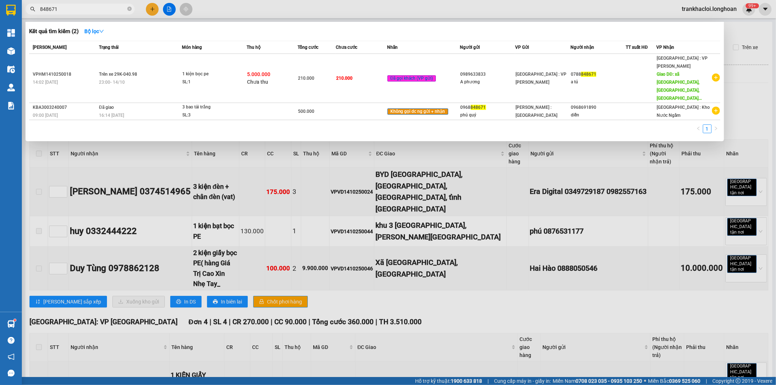
click at [79, 10] on input "848671" at bounding box center [83, 9] width 86 height 8
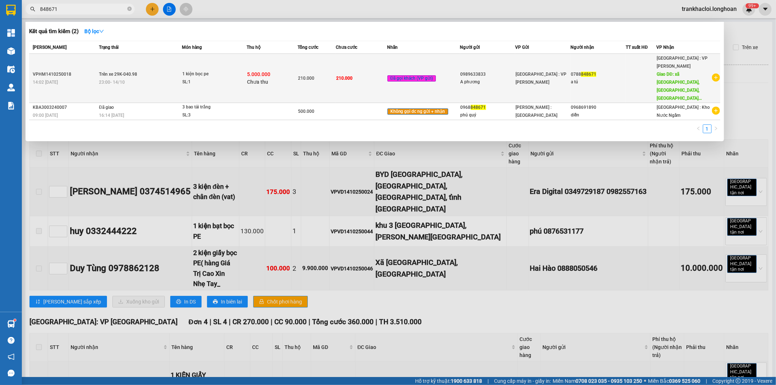
click at [164, 81] on td "Trên xe 29K-040.98 23:00 [DATE]" at bounding box center [139, 78] width 85 height 49
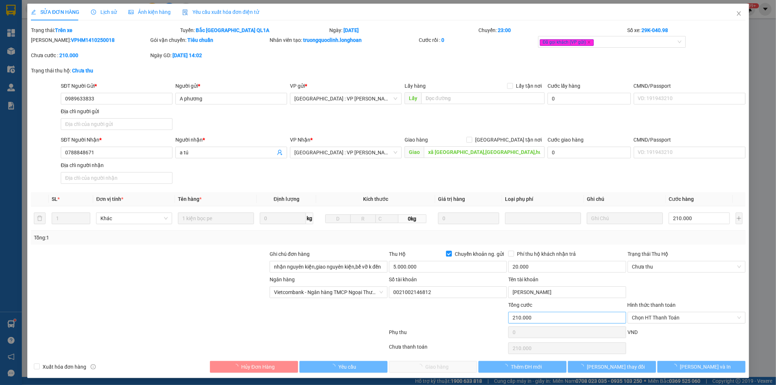
type input "0989633833"
type input "A phương"
type input "0788848671"
type input "a tú"
type input "xã [GEOGRAPHIC_DATA],[GEOGRAPHIC_DATA],huyện [GEOGRAPHIC_DATA]-[GEOGRAPHIC_DATA…"
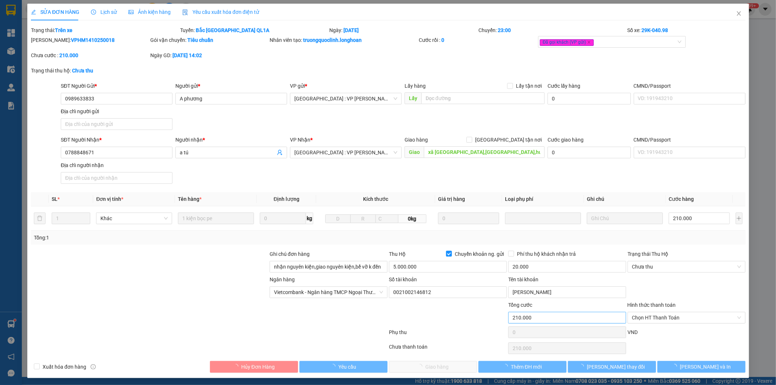
type input "nhận nguyên kiện,giao nguyên kiện,bể vỡ k đền"
type input "210.000"
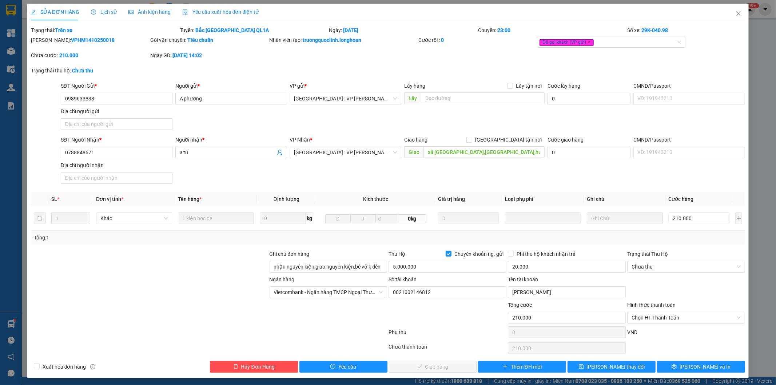
click at [104, 9] on span "Lịch sử" at bounding box center [104, 12] width 26 height 6
